Goal: Information Seeking & Learning: Learn about a topic

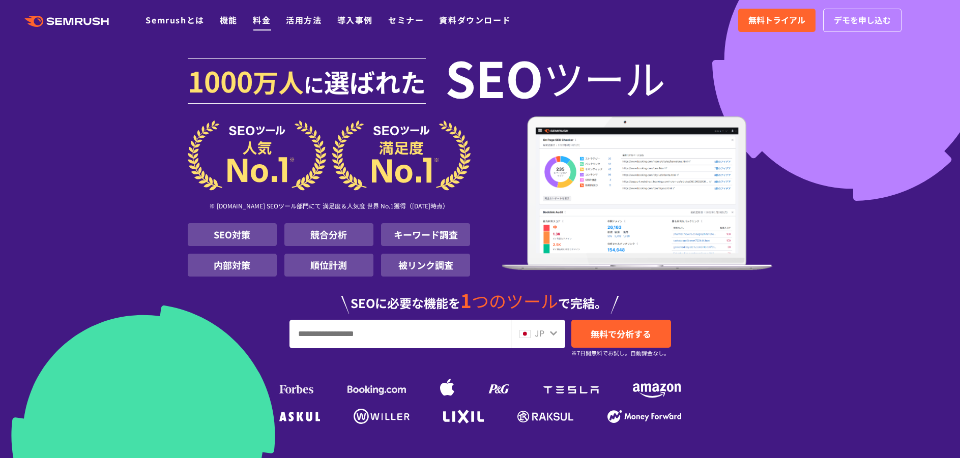
click at [258, 17] on link "料金" at bounding box center [262, 20] width 18 height 12
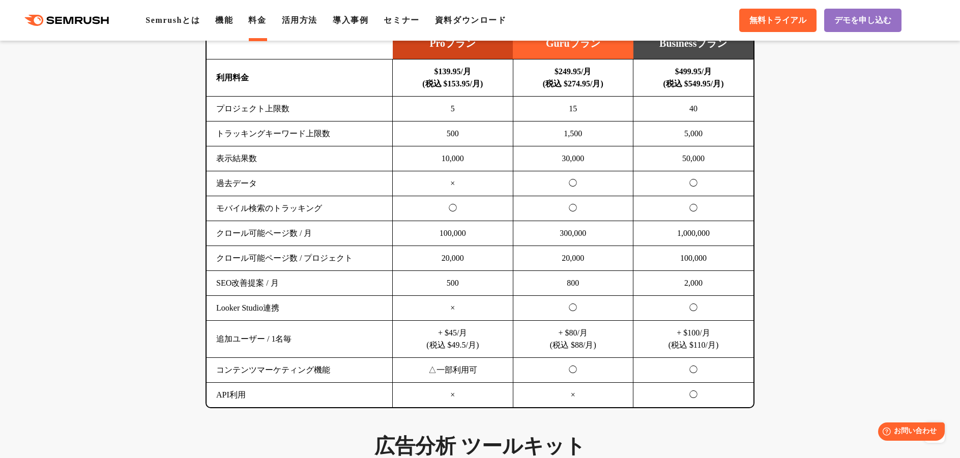
scroll to position [509, 0]
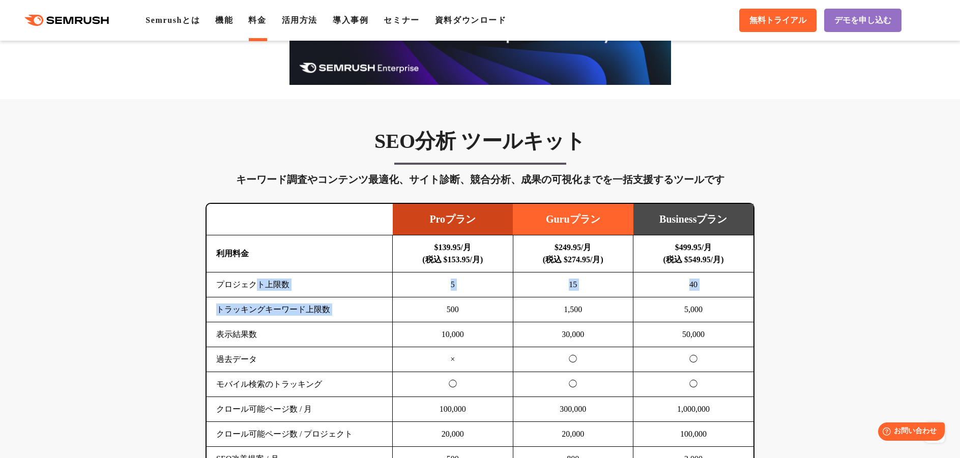
drag, startPoint x: 259, startPoint y: 286, endPoint x: 414, endPoint y: 314, distance: 157.6
click at [414, 314] on tbody "利用料金 $139.95/月 (税込 $153.95/月) $249.95/月 (税込 $274.95/月) $499.95/月 (税込 $549.95/月)…" at bounding box center [480, 409] width 547 height 348
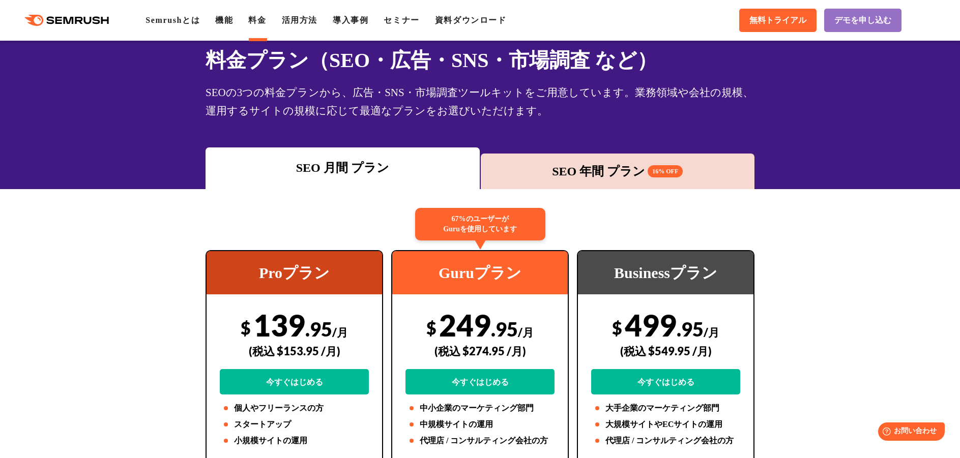
scroll to position [0, 0]
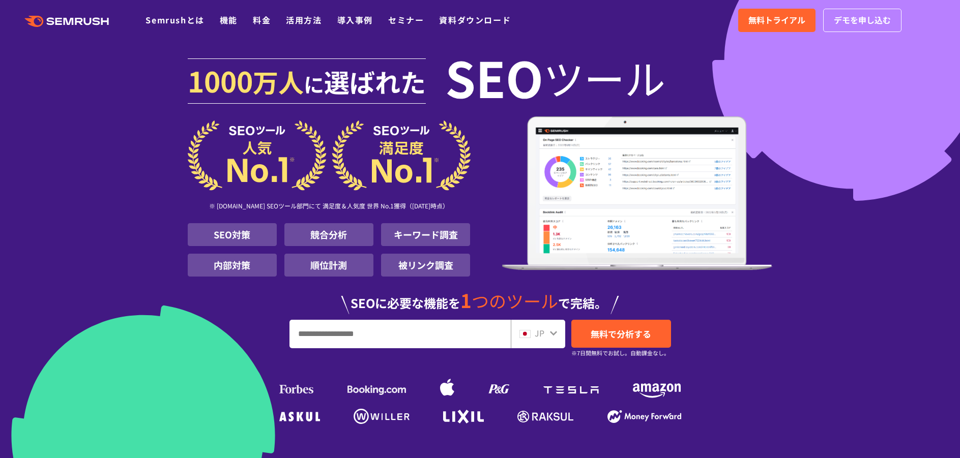
click at [404, 339] on input "URL、キーワードを入力してください" at bounding box center [400, 333] width 220 height 27
type input "*********"
click at [614, 331] on span "無料で分析する" at bounding box center [621, 334] width 61 height 13
